Goal: Task Accomplishment & Management: Manage account settings

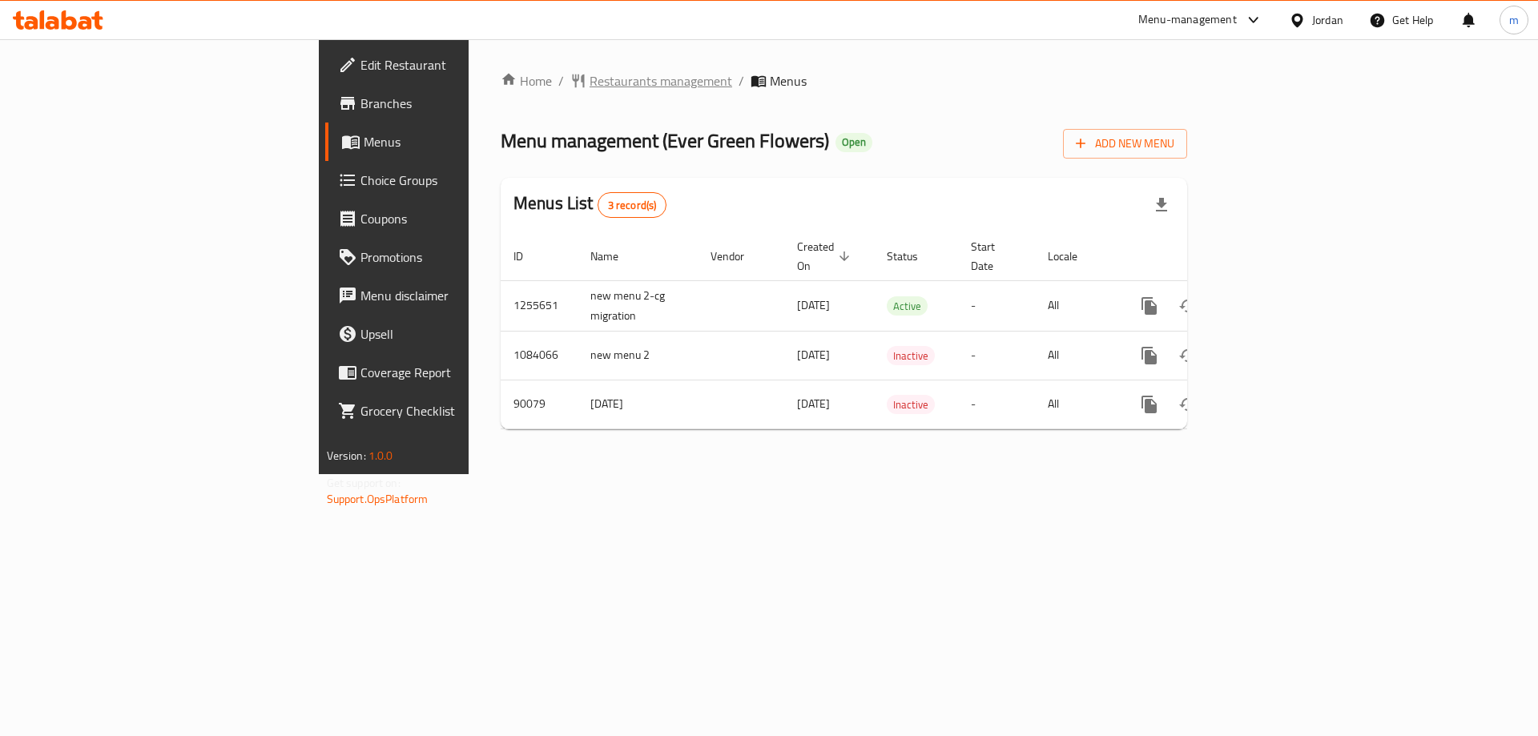
click at [589, 78] on span "Restaurants management" at bounding box center [660, 80] width 143 height 19
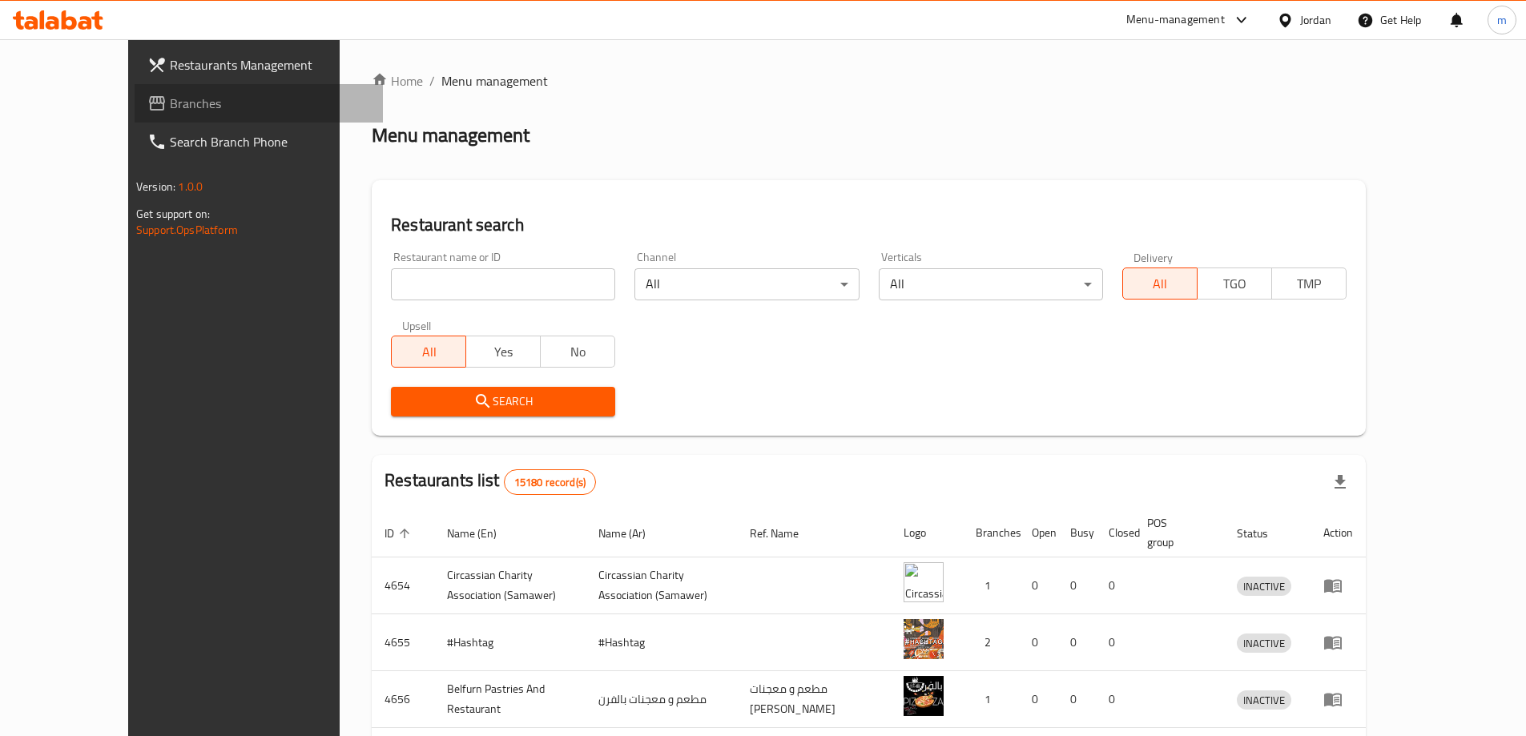
click at [175, 101] on span "Branches" at bounding box center [270, 103] width 200 height 19
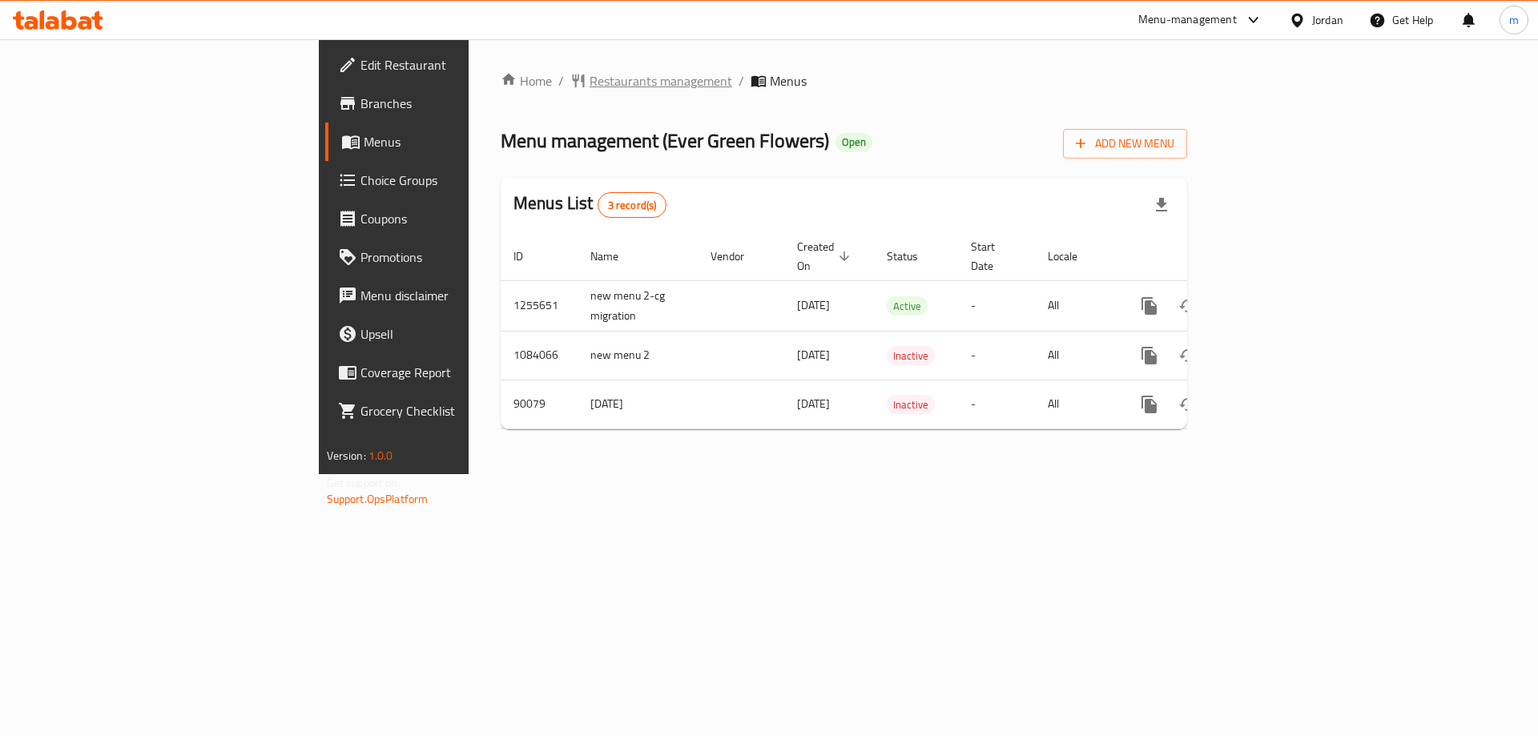
click at [589, 71] on span "Restaurants management" at bounding box center [660, 80] width 143 height 19
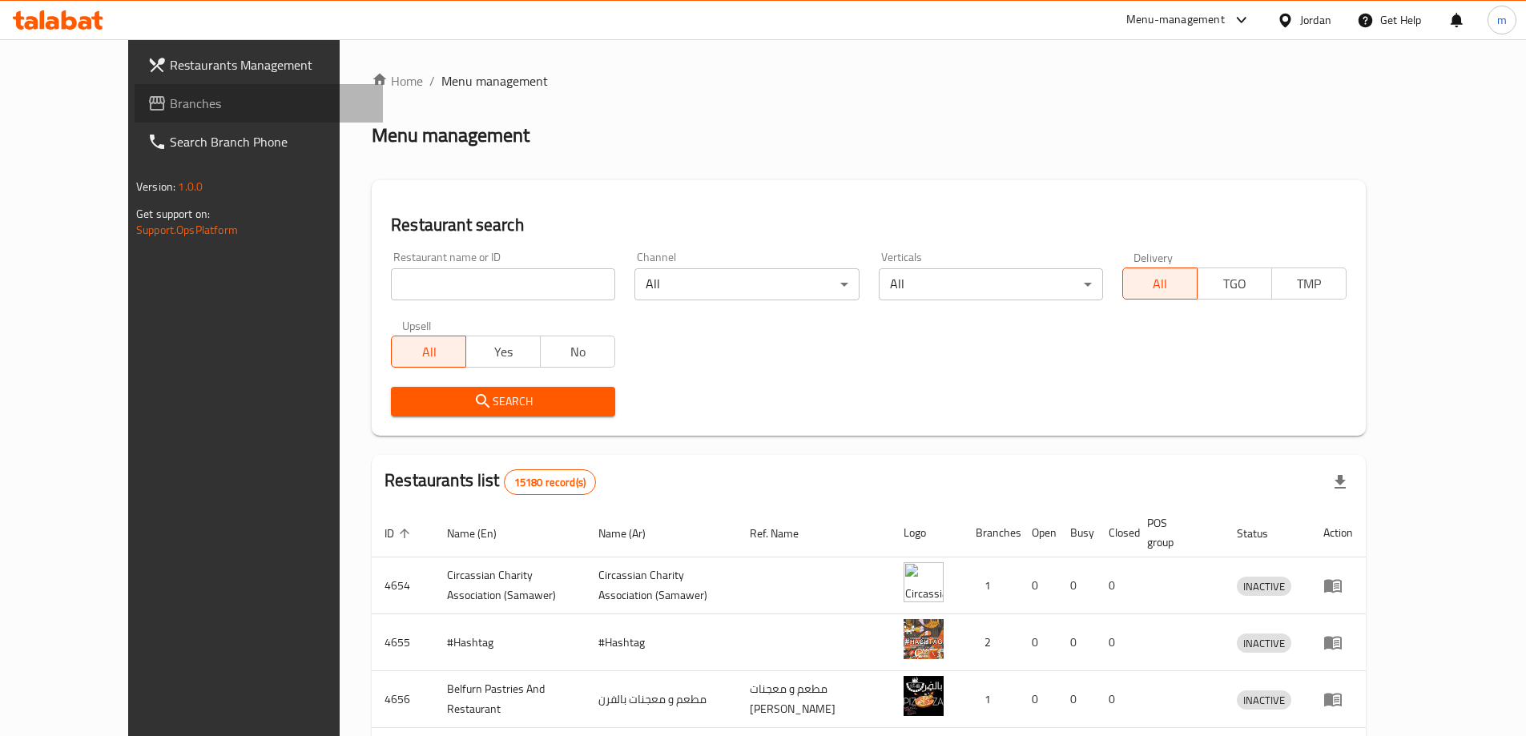
drag, startPoint x: 134, startPoint y: 110, endPoint x: 122, endPoint y: 111, distance: 12.0
click at [170, 109] on span "Branches" at bounding box center [270, 103] width 200 height 19
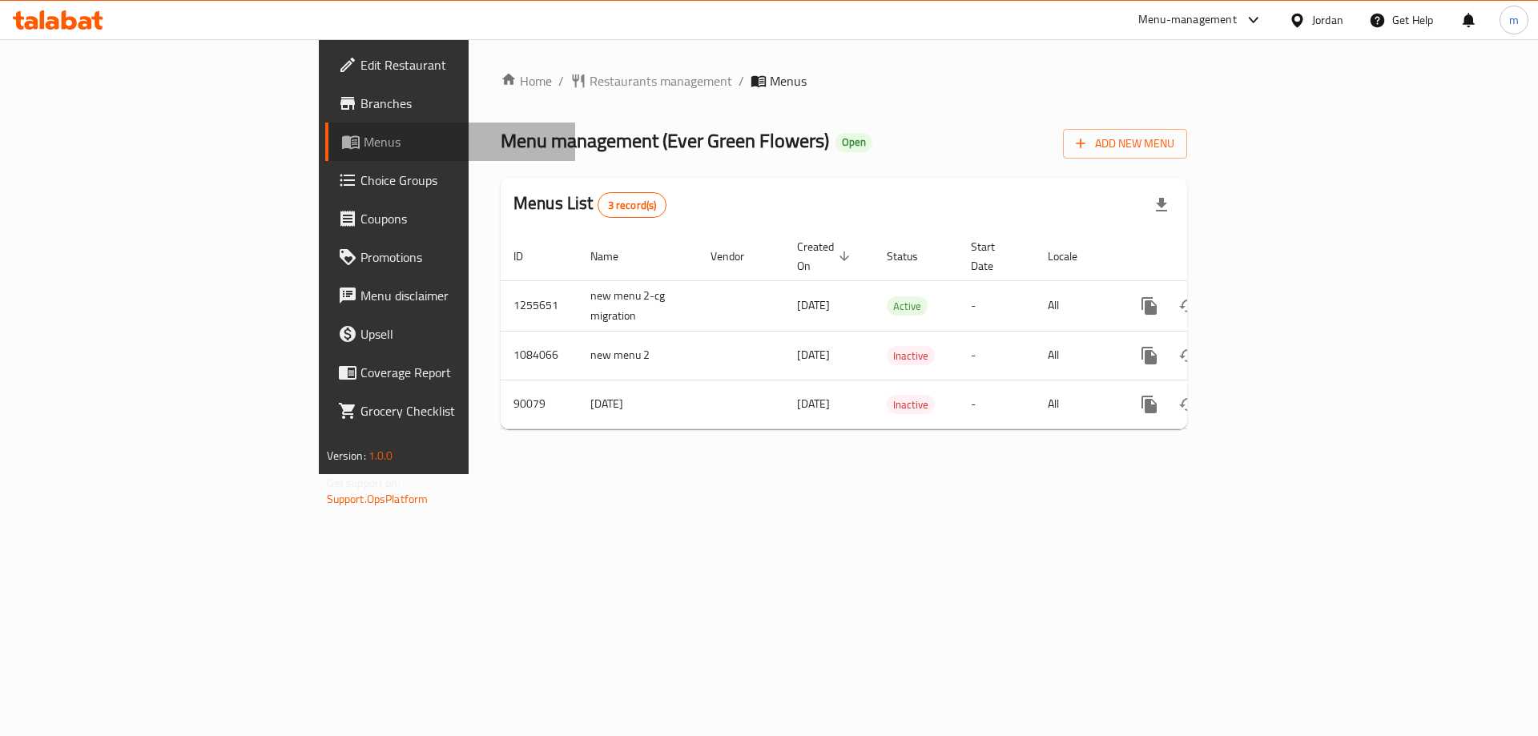
click at [364, 137] on span "Menus" at bounding box center [463, 141] width 199 height 19
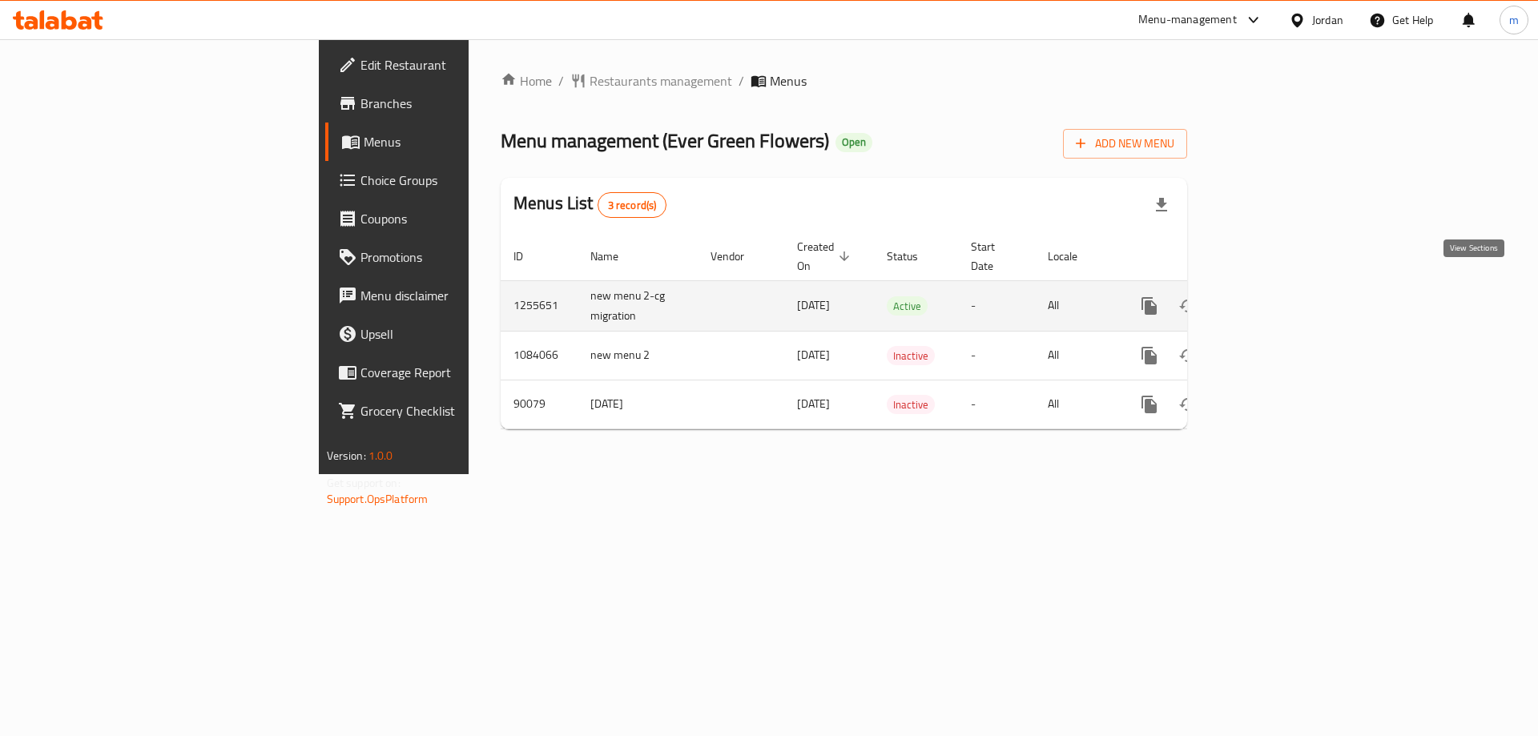
click at [1274, 296] on icon "enhanced table" at bounding box center [1264, 305] width 19 height 19
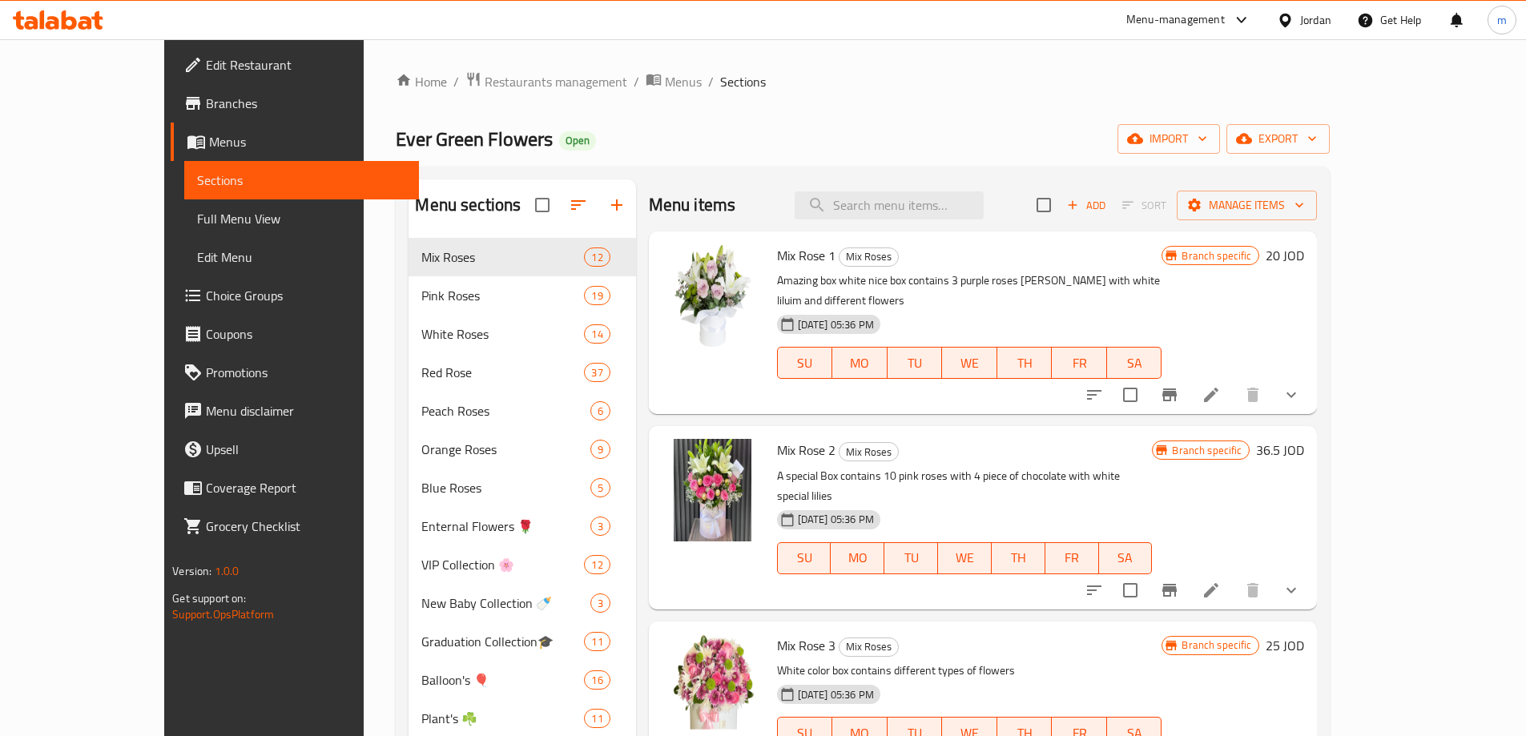
click at [206, 298] on span "Choice Groups" at bounding box center [306, 295] width 200 height 19
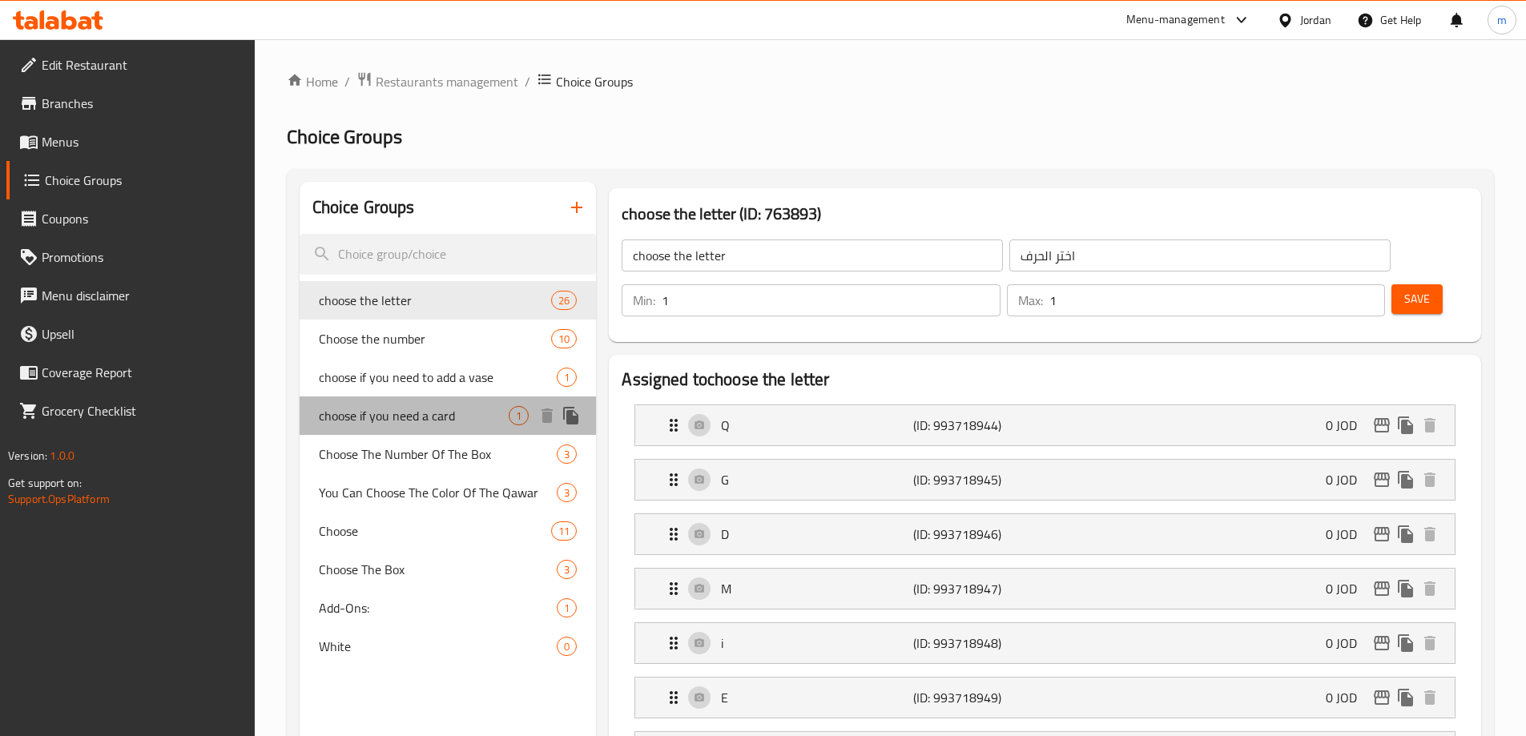
click at [465, 417] on span "choose if you need a card" at bounding box center [414, 415] width 191 height 19
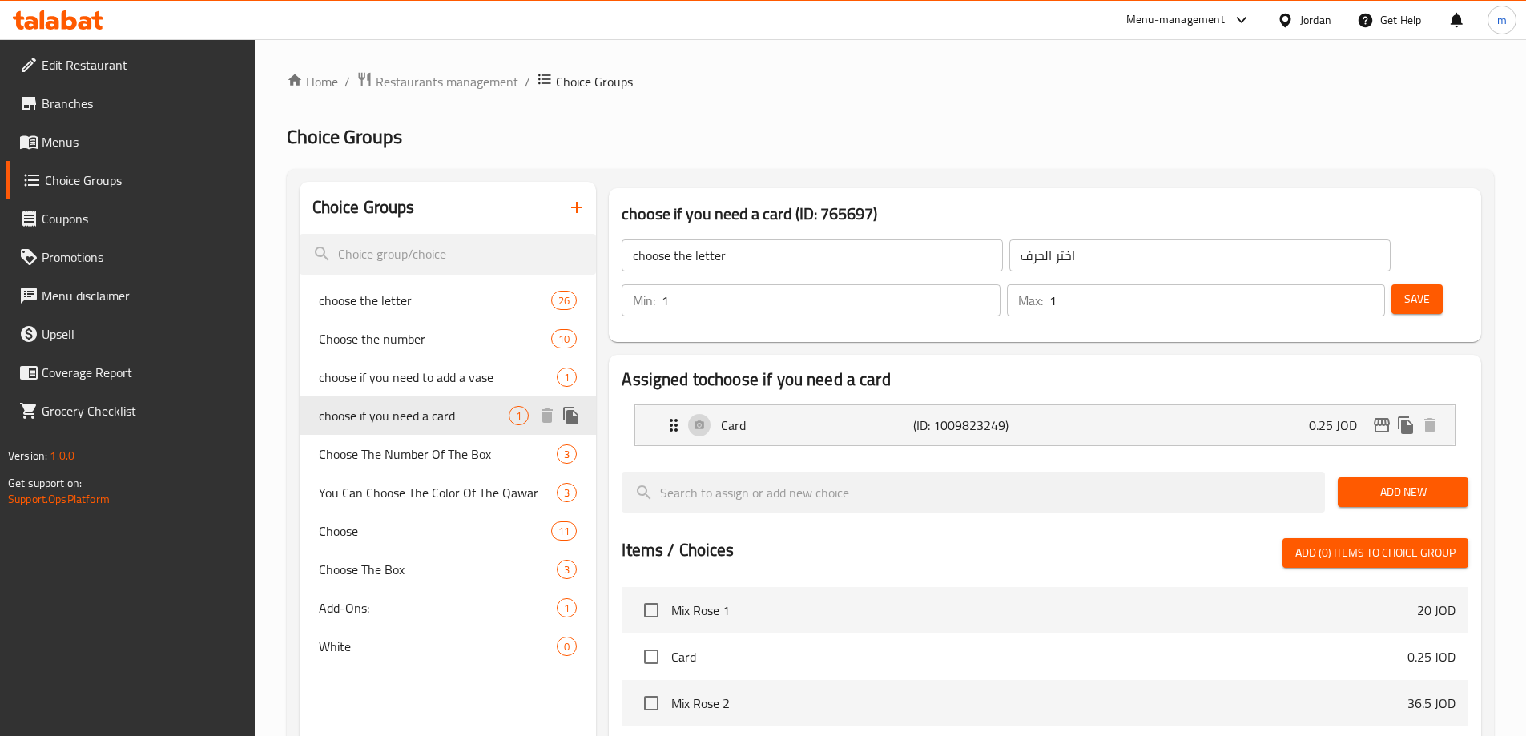
type input "choose if you need a card"
type input "اختار اذا تريد كرت"
type input "0"
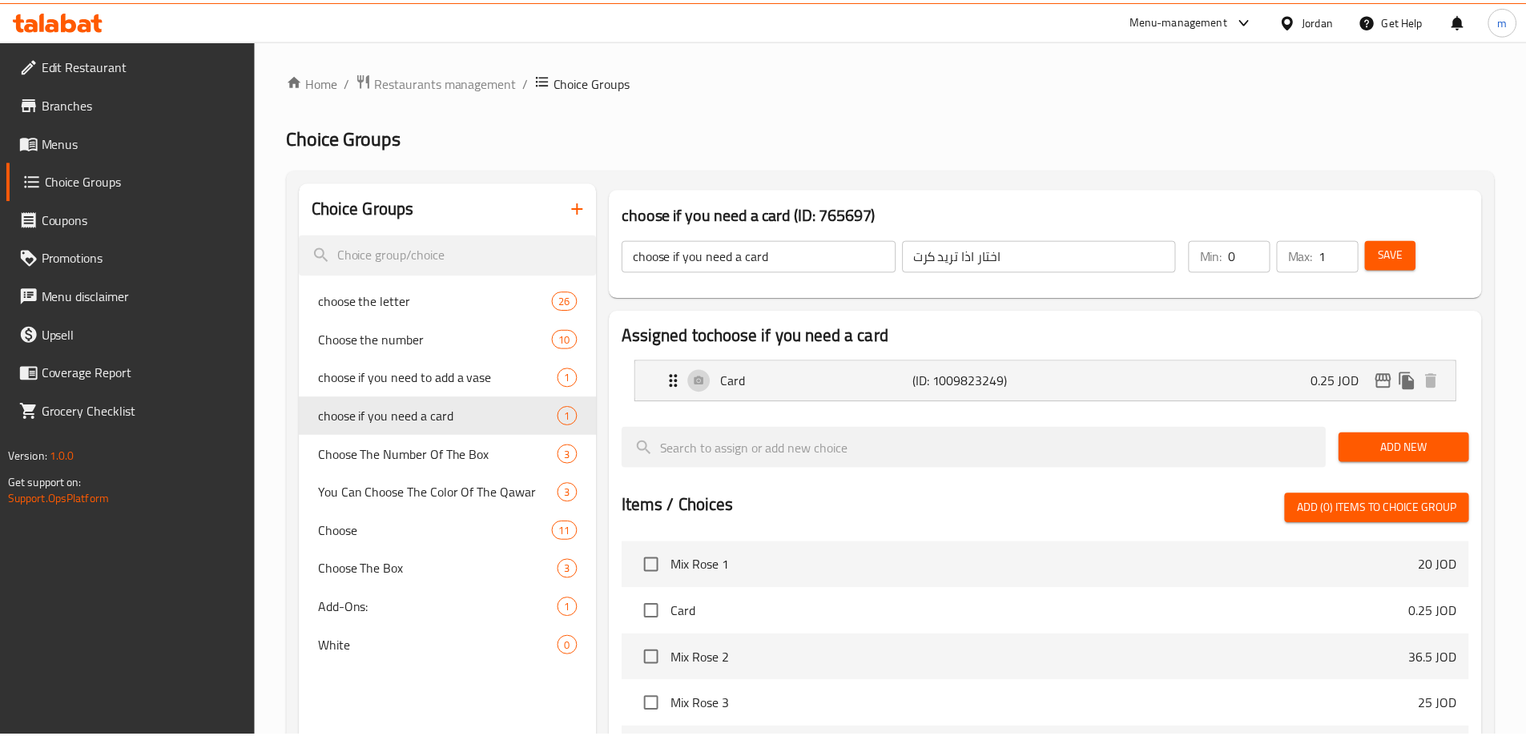
scroll to position [417, 0]
